Goal: Task Accomplishment & Management: Manage account settings

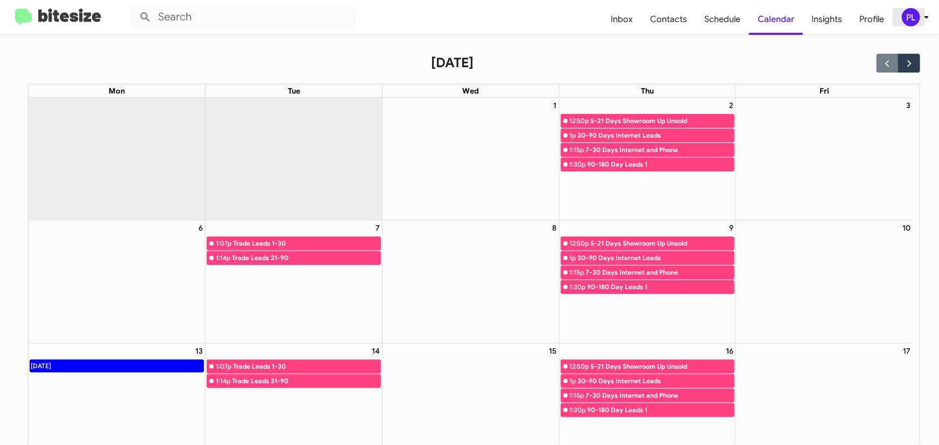
click at [911, 16] on div "PL" at bounding box center [911, 17] width 18 height 18
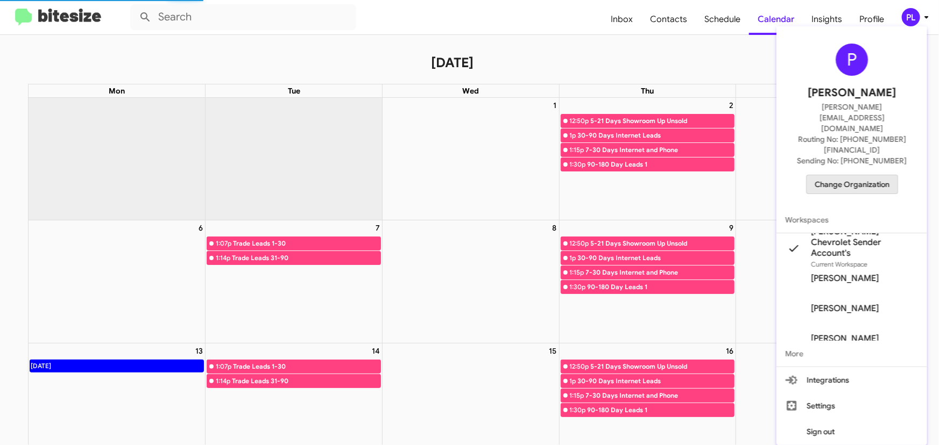
click at [854, 175] on span "Change Organization" at bounding box center [851, 184] width 75 height 18
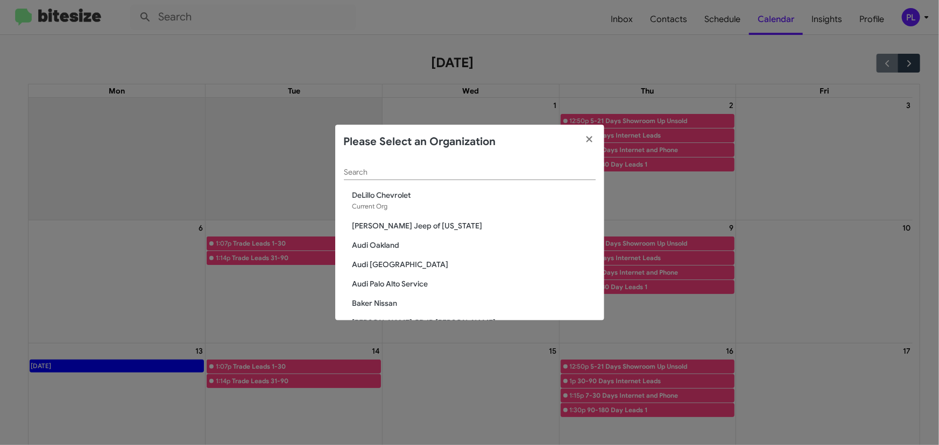
click at [393, 171] on input "Search" at bounding box center [470, 172] width 252 height 9
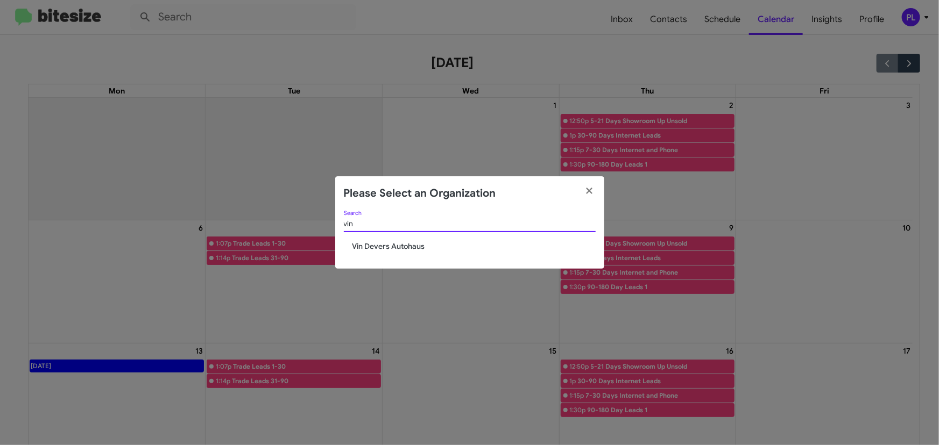
type input "vin"
click at [393, 247] on span "Vin Devers Autohaus" at bounding box center [473, 246] width 243 height 11
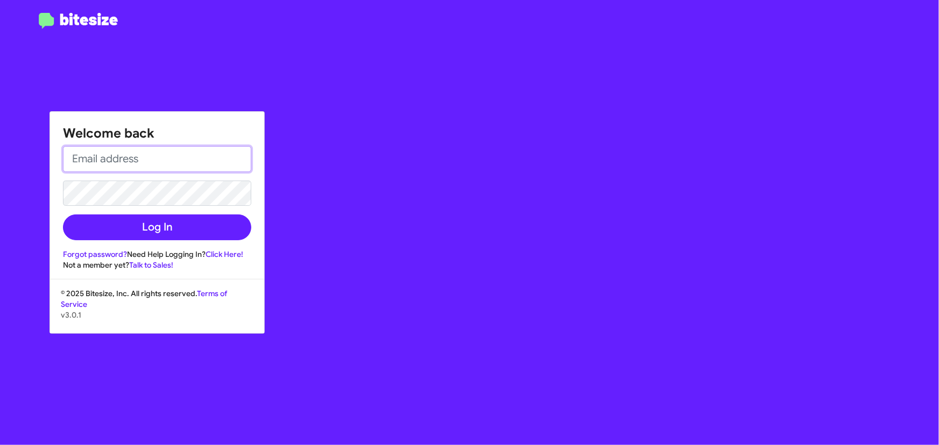
type input "[PERSON_NAME][EMAIL_ADDRESS][DOMAIN_NAME]"
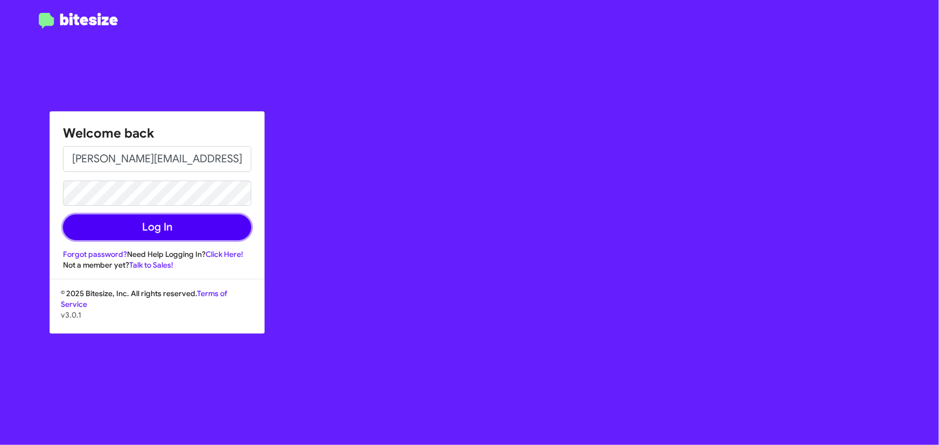
click at [199, 220] on button "Log In" at bounding box center [157, 228] width 188 height 26
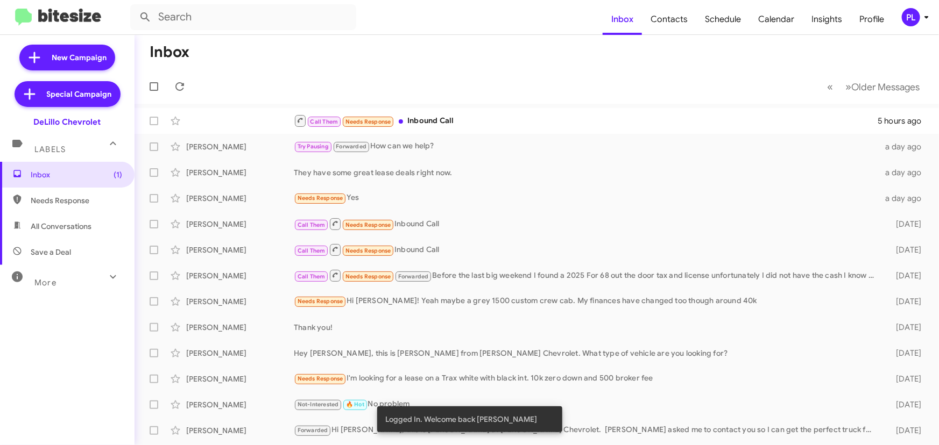
click at [925, 15] on icon at bounding box center [926, 17] width 13 height 13
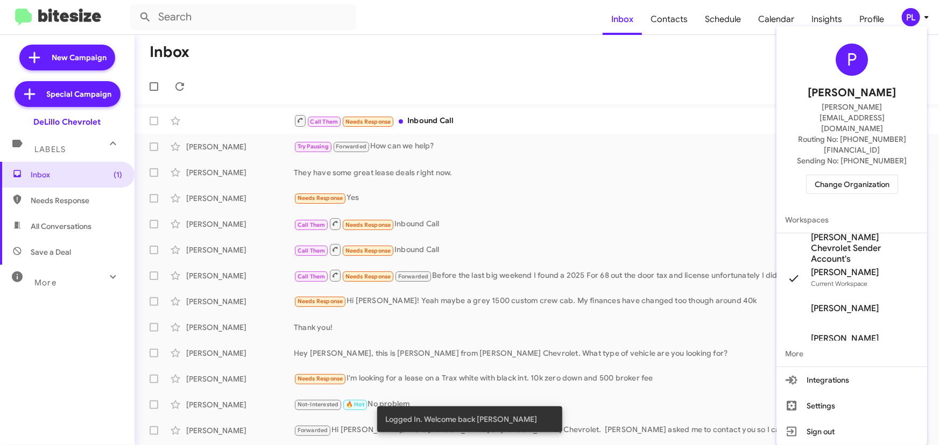
click at [868, 175] on span "Change Organization" at bounding box center [851, 184] width 75 height 18
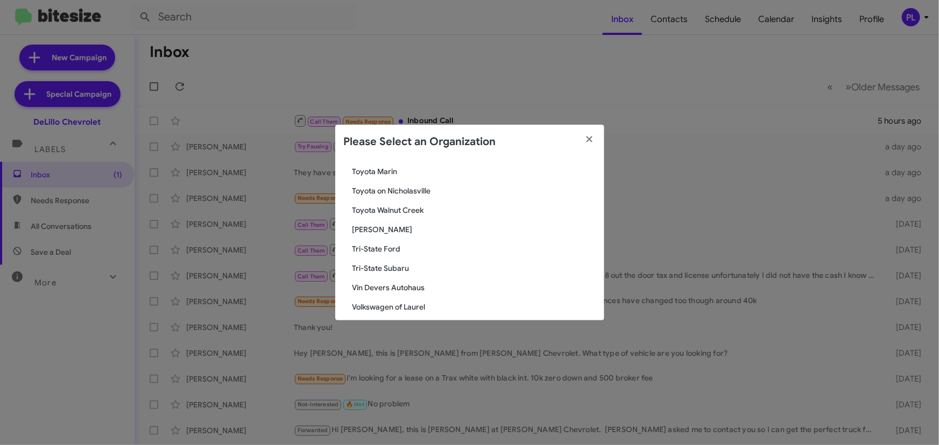
scroll to position [1911, 0]
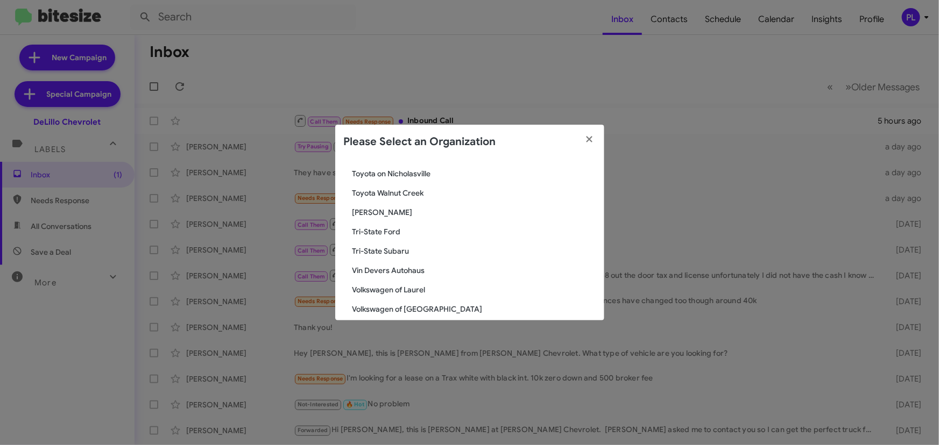
click at [393, 268] on span "Vin Devers Autohaus" at bounding box center [473, 270] width 243 height 11
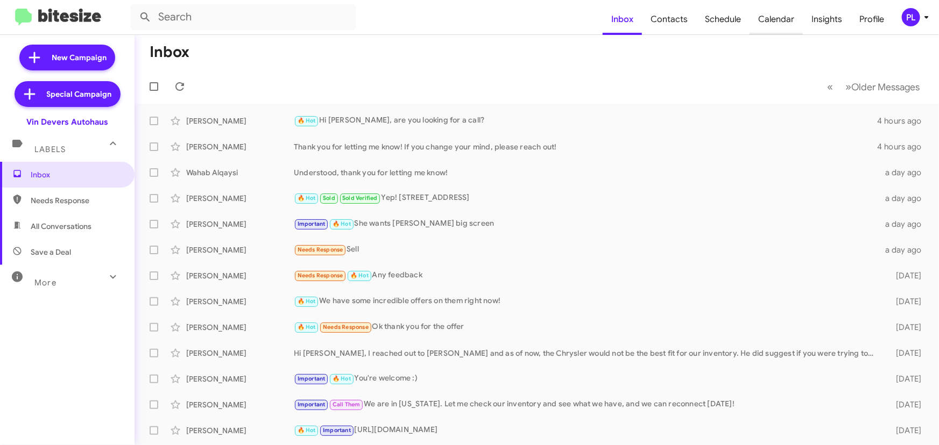
click at [775, 22] on span "Calendar" at bounding box center [775, 19] width 53 height 31
